Goal: Complete application form

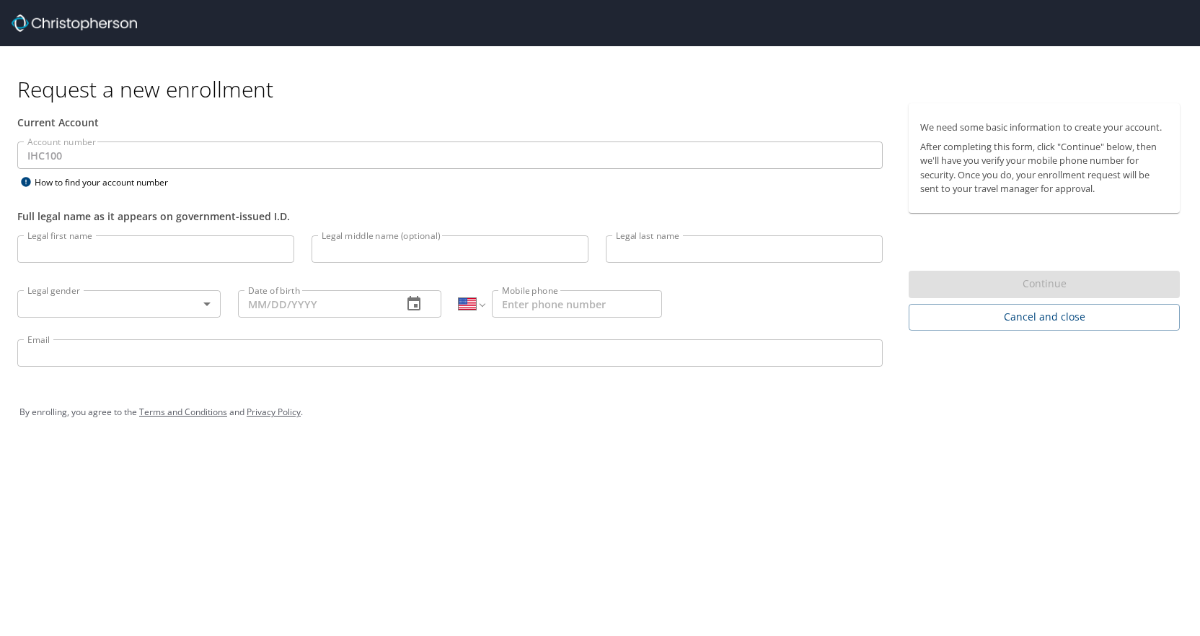
select select "US"
click at [73, 255] on input "Legal first name" at bounding box center [155, 248] width 277 height 27
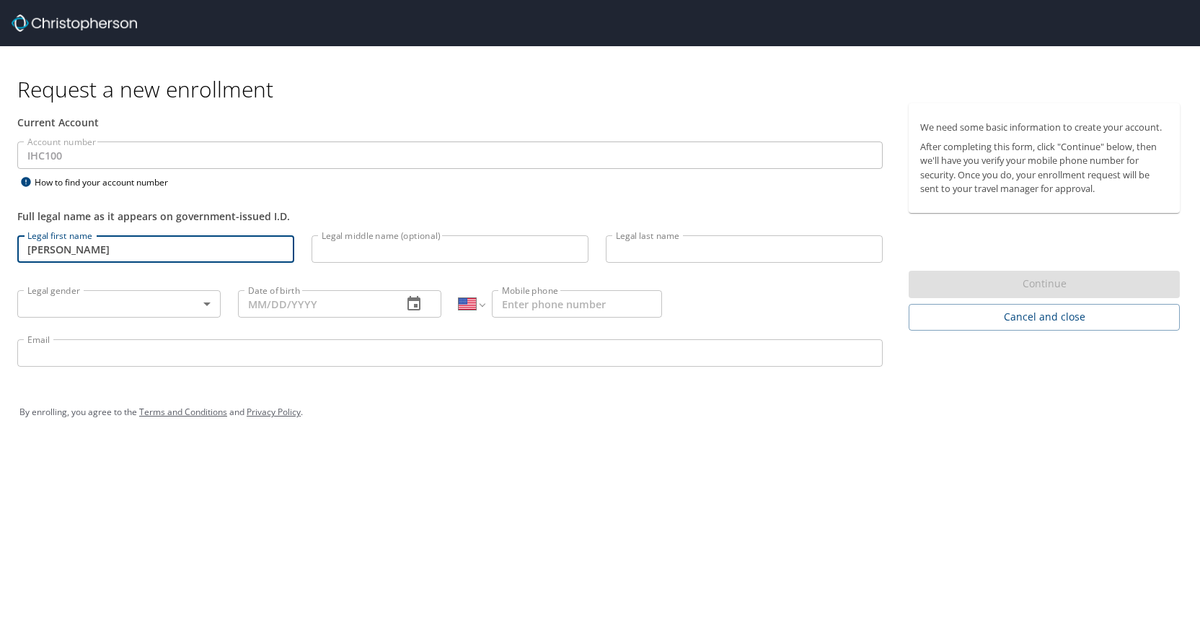
type input "[PERSON_NAME]"
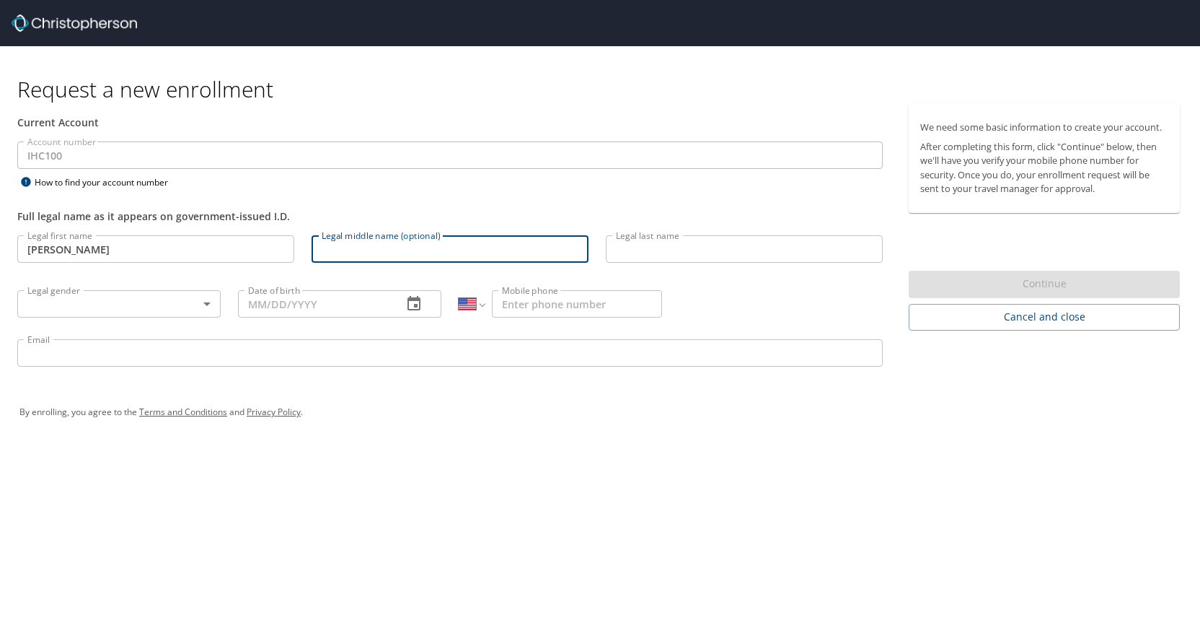
type input "Y"
click at [636, 249] on input "Legal last name" at bounding box center [744, 248] width 277 height 27
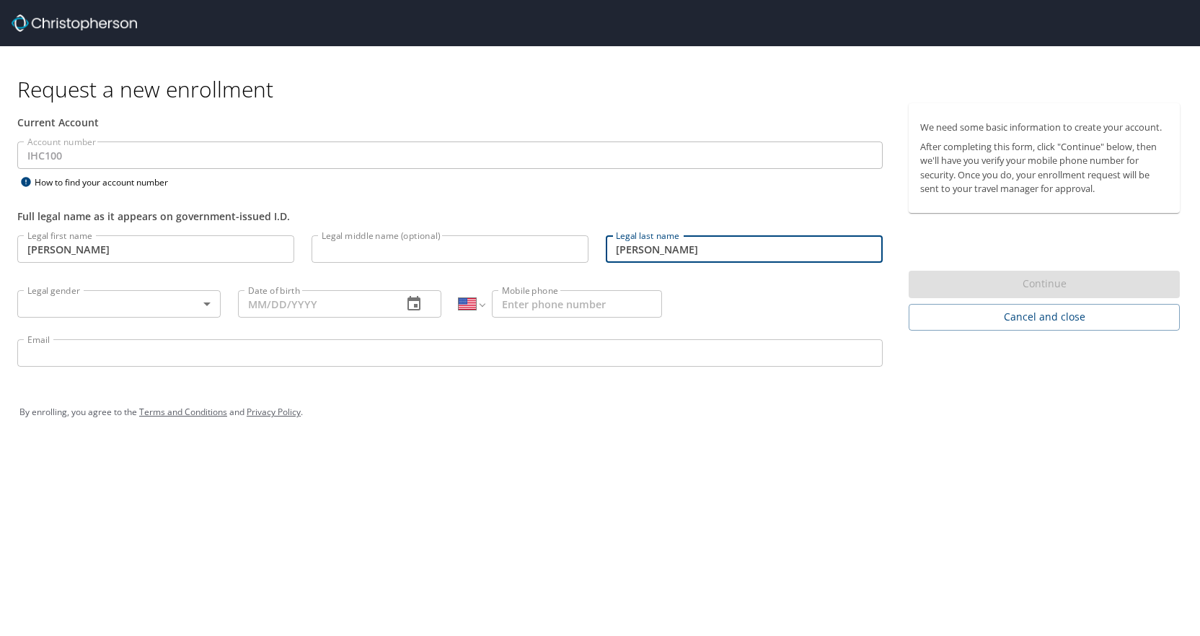
type input "[PERSON_NAME]"
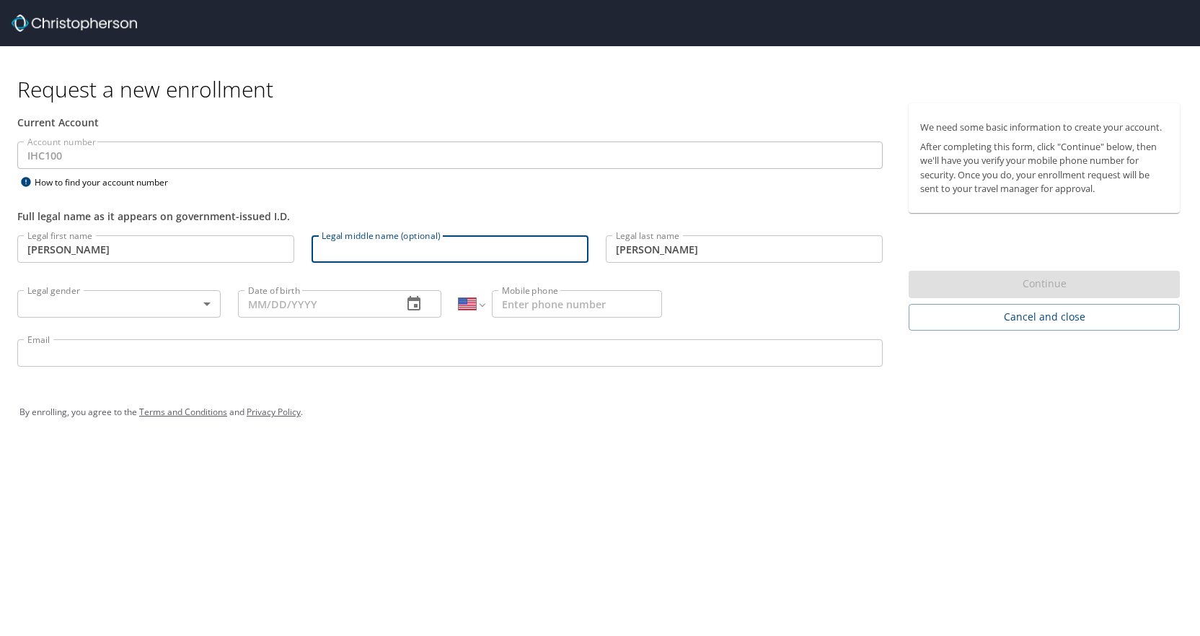
click at [397, 248] on input "Legal middle name (optional)" at bounding box center [450, 248] width 277 height 27
type input "Young"
click at [208, 301] on body "Request a new enrollment Current Account Account number IHC100 Account number H…" at bounding box center [600, 318] width 1200 height 636
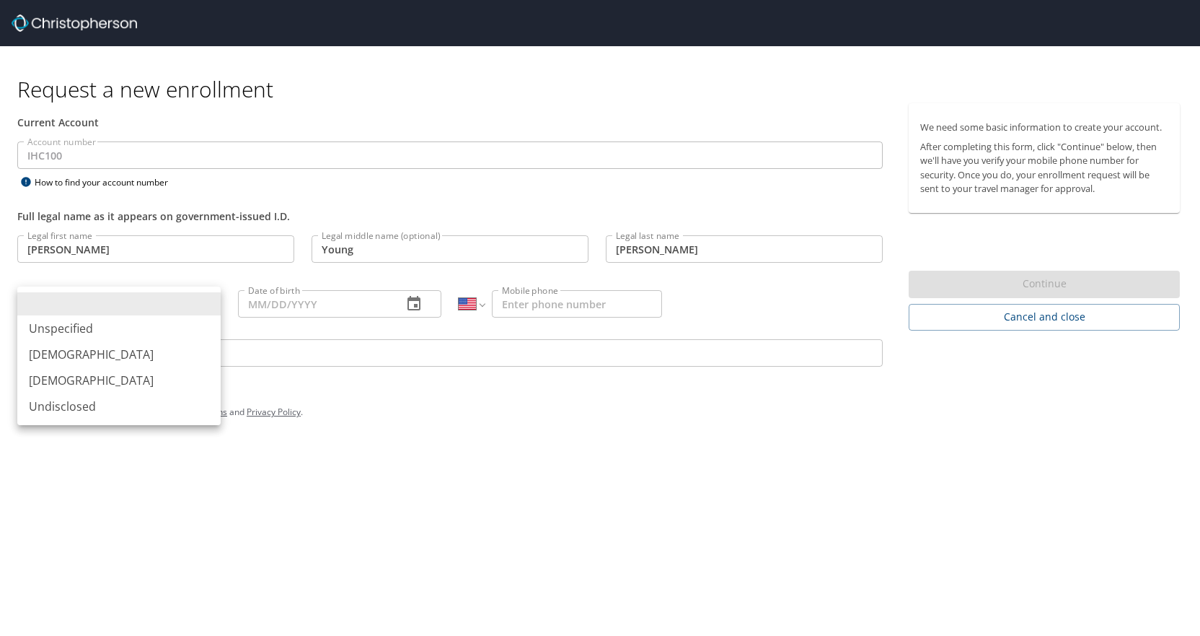
click at [162, 372] on li "[DEMOGRAPHIC_DATA]" at bounding box center [118, 380] width 203 height 26
type input "[DEMOGRAPHIC_DATA]"
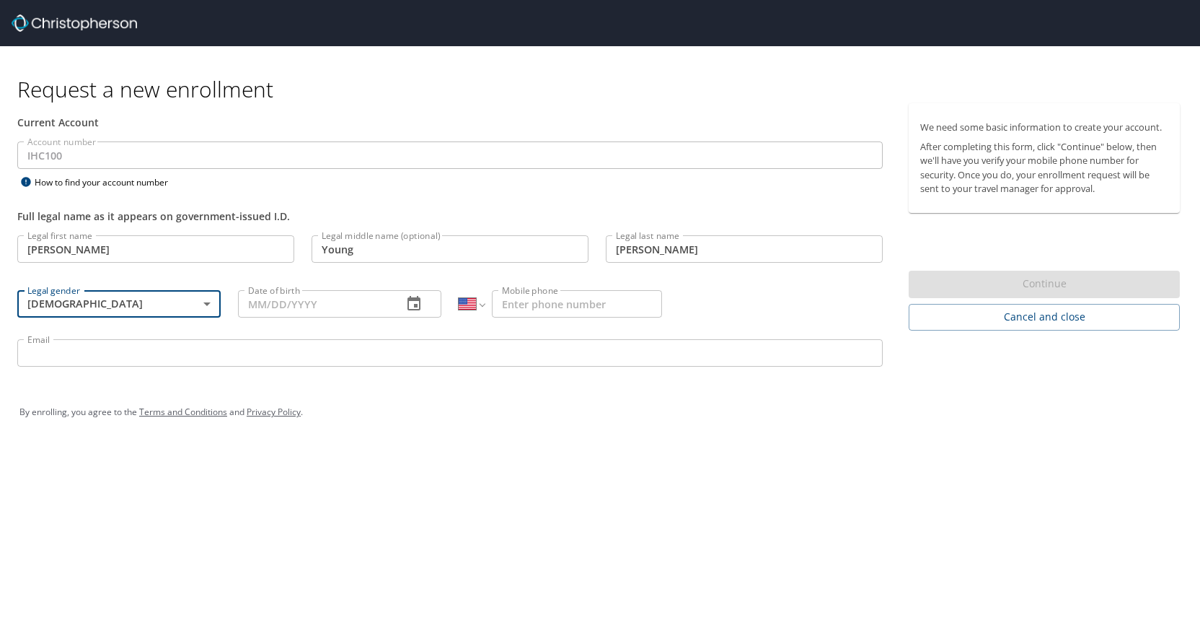
click at [297, 303] on input "Date of birth" at bounding box center [314, 303] width 153 height 27
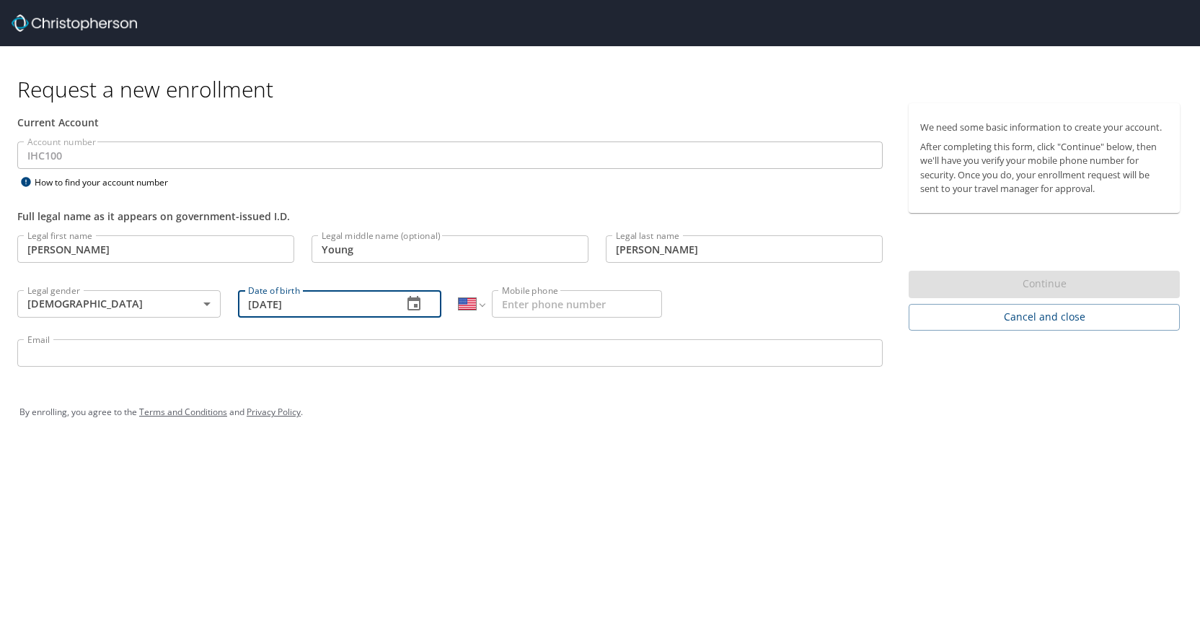
type input "[DATE]"
click at [533, 306] on input "Mobile phone" at bounding box center [577, 303] width 170 height 27
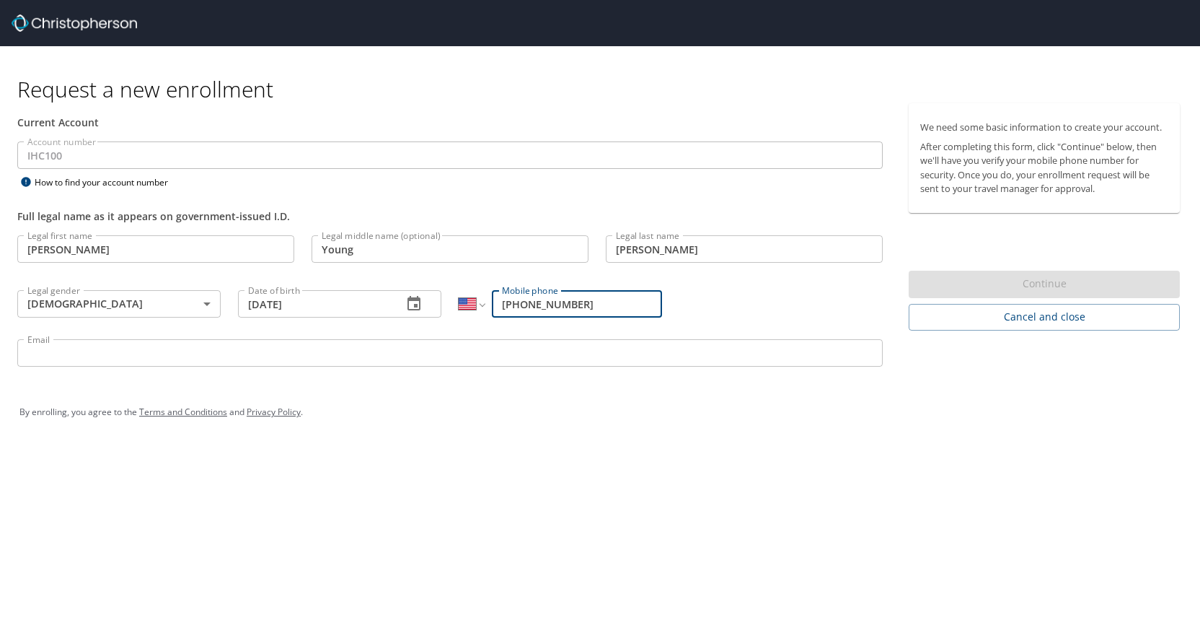
type input "[PHONE_NUMBER]"
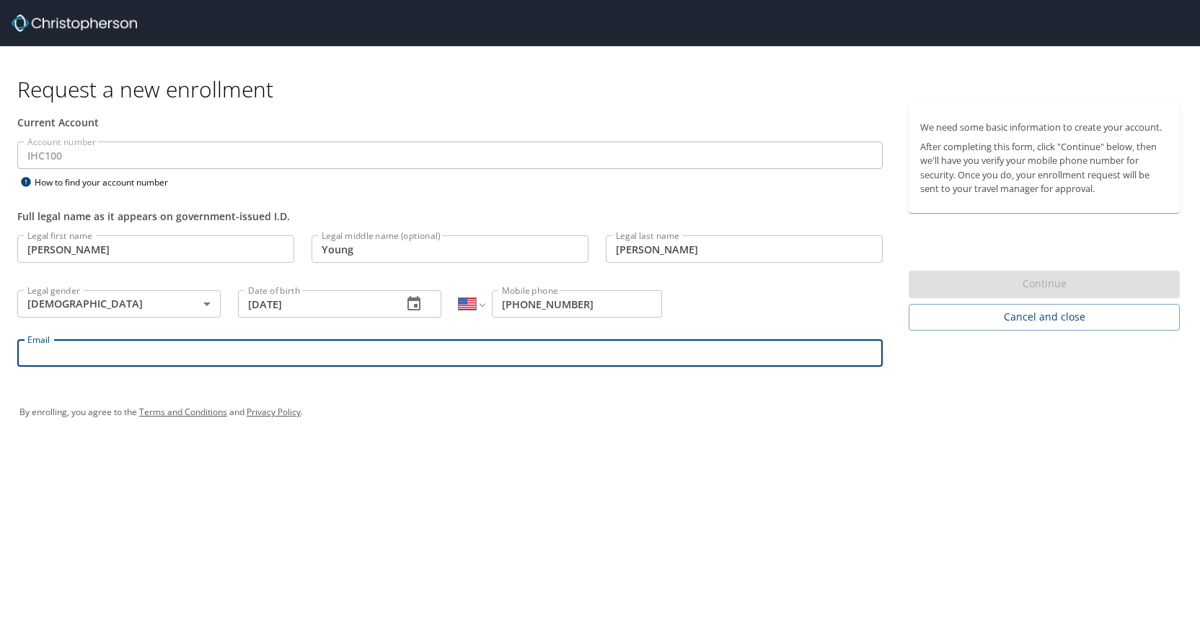
click at [227, 362] on input "Email" at bounding box center [450, 352] width 866 height 27
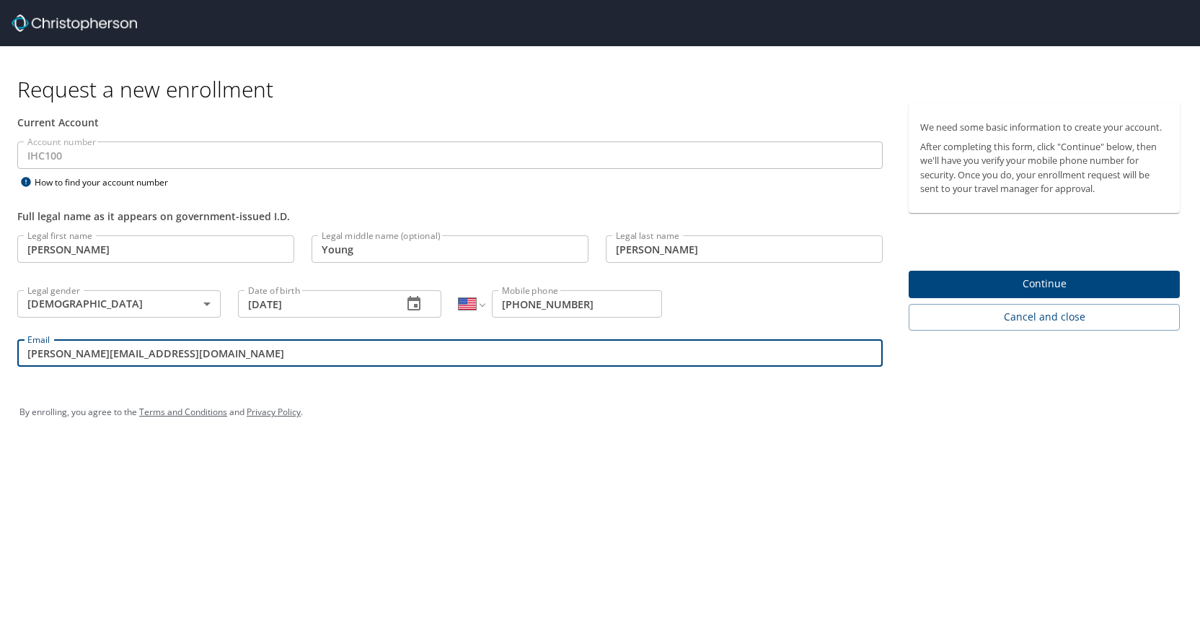
type input "[PERSON_NAME][EMAIL_ADDRESS][DOMAIN_NAME]"
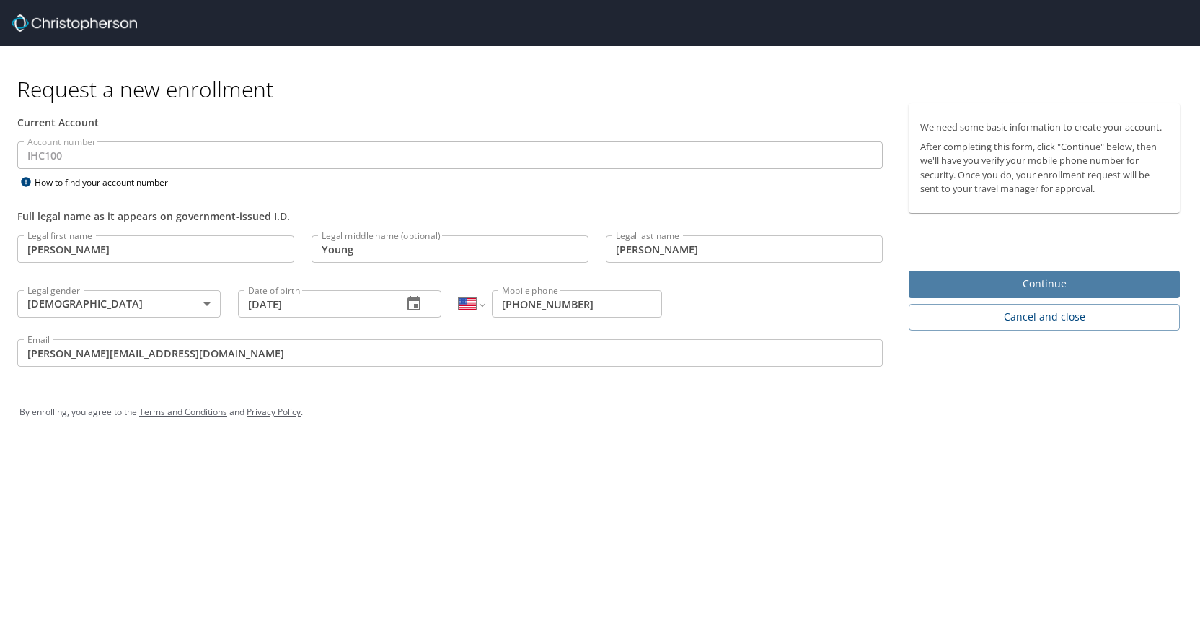
click at [953, 283] on span "Continue" at bounding box center [1045, 284] width 248 height 18
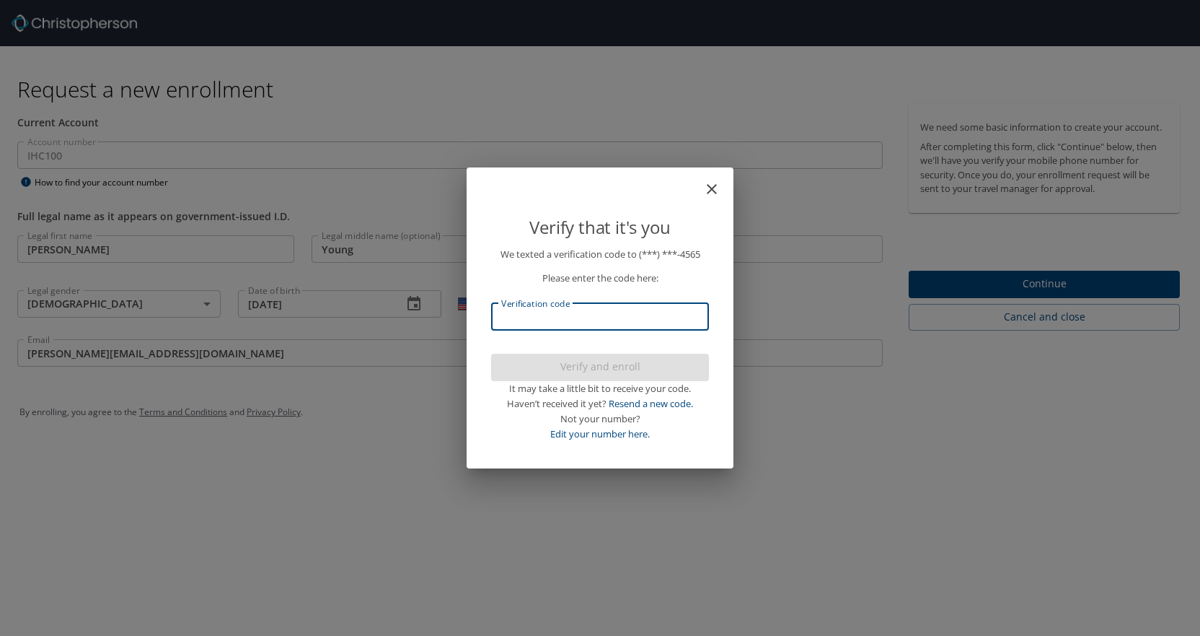
click at [598, 319] on input "Verification code" at bounding box center [600, 316] width 218 height 27
type input "170061"
click at [587, 361] on span "Verify and enroll" at bounding box center [600, 367] width 195 height 18
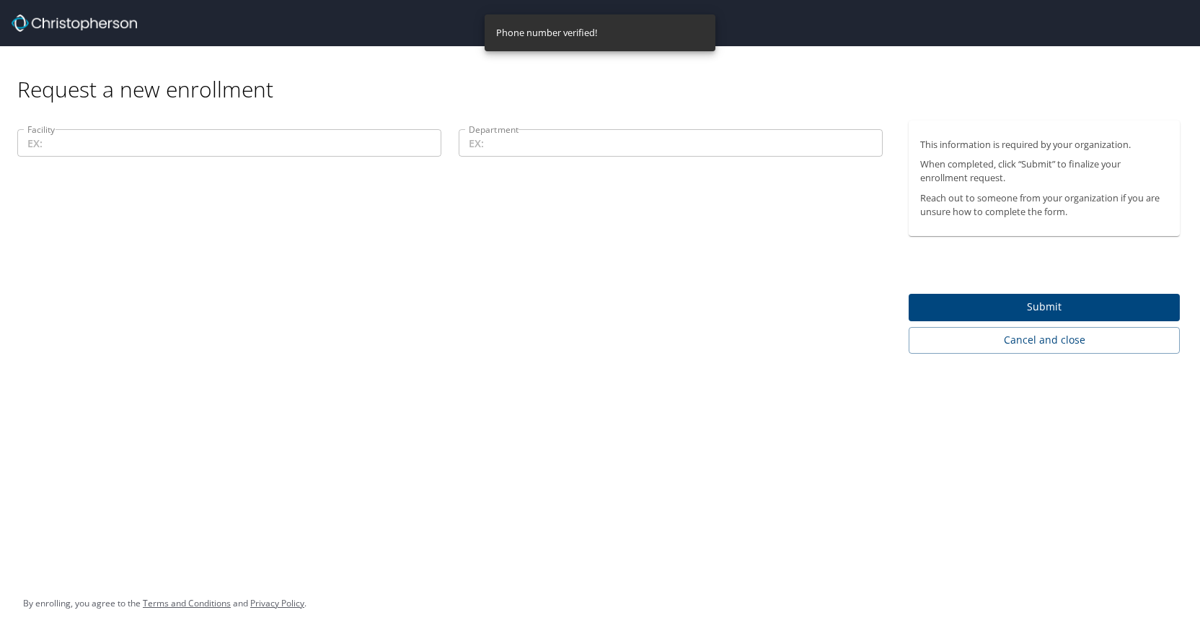
click at [167, 151] on input "Facility" at bounding box center [229, 142] width 424 height 27
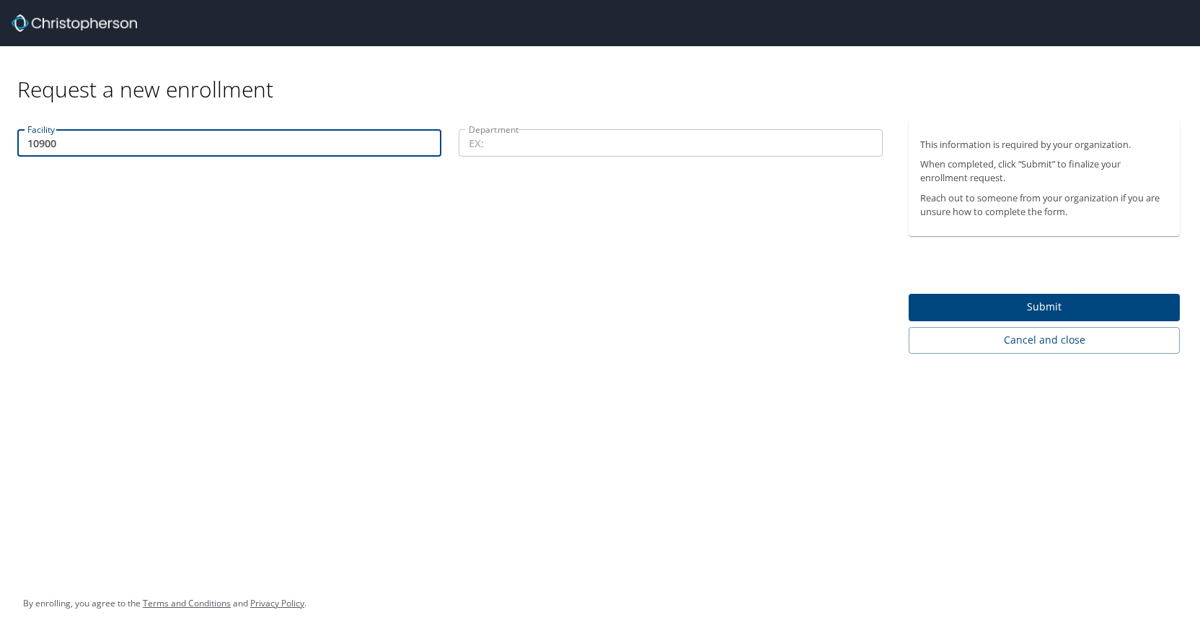
type input "10900"
click at [498, 146] on input "Department" at bounding box center [671, 142] width 424 height 27
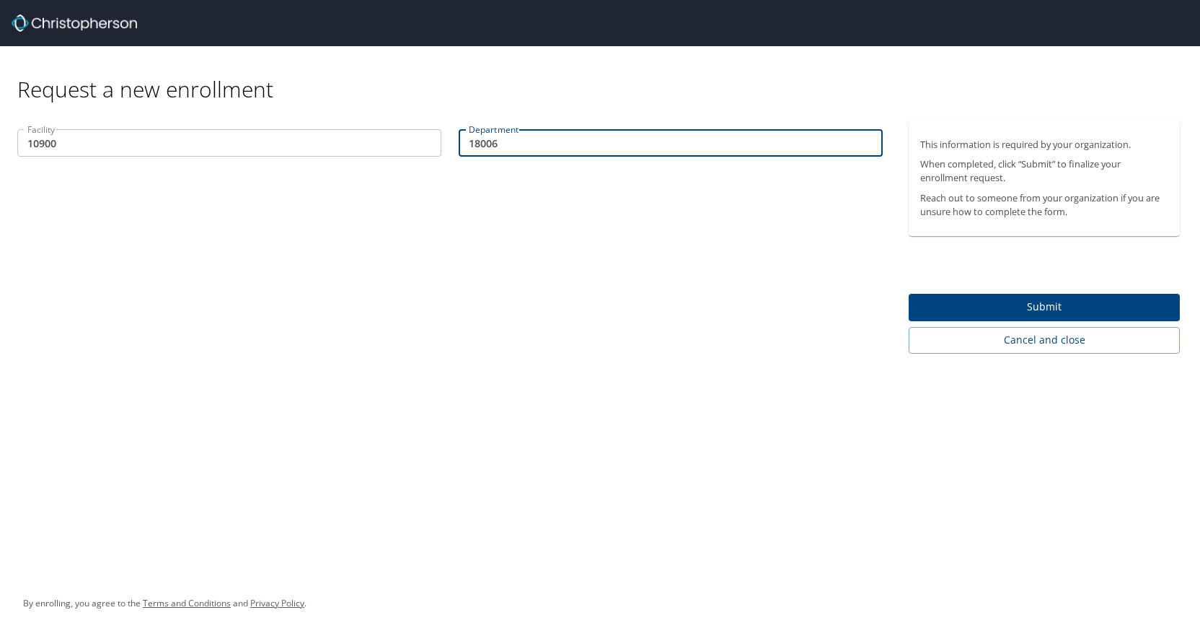
type input "18006"
click at [988, 299] on span "Submit" at bounding box center [1045, 307] width 248 height 18
